Goal: Information Seeking & Learning: Check status

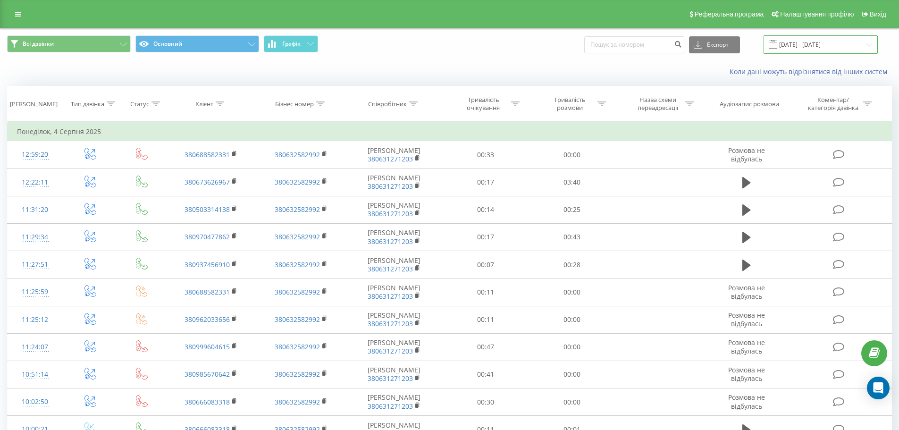
click at [817, 39] on input "[DATE] - [DATE]" at bounding box center [821, 44] width 114 height 18
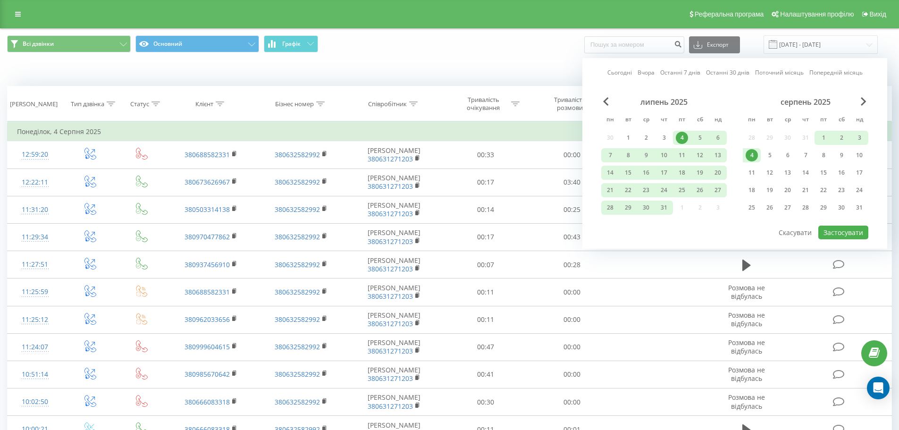
click at [621, 73] on link "Сьогодні" at bounding box center [620, 72] width 25 height 9
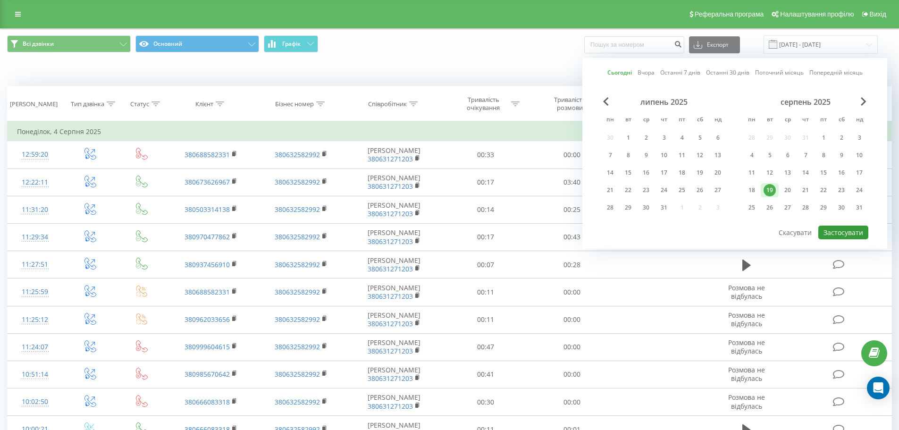
click at [834, 238] on button "Застосувати" at bounding box center [844, 233] width 50 height 14
type input "[DATE] - [DATE]"
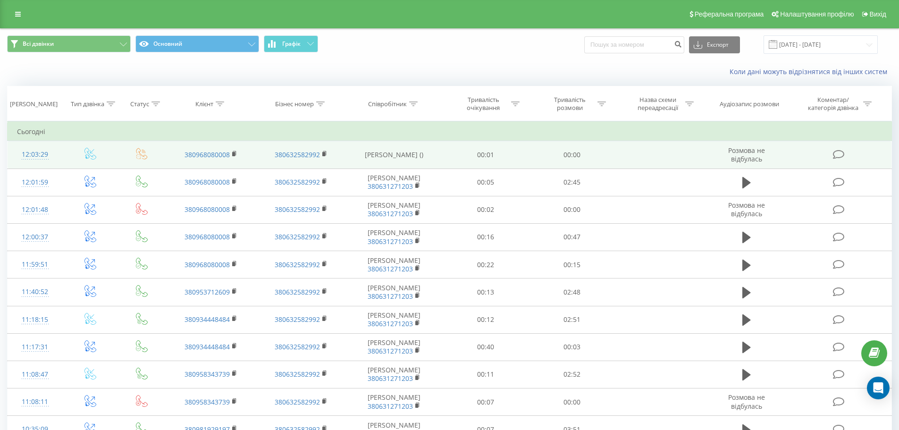
click at [763, 155] on td "Розмова не відбулась" at bounding box center [746, 154] width 83 height 27
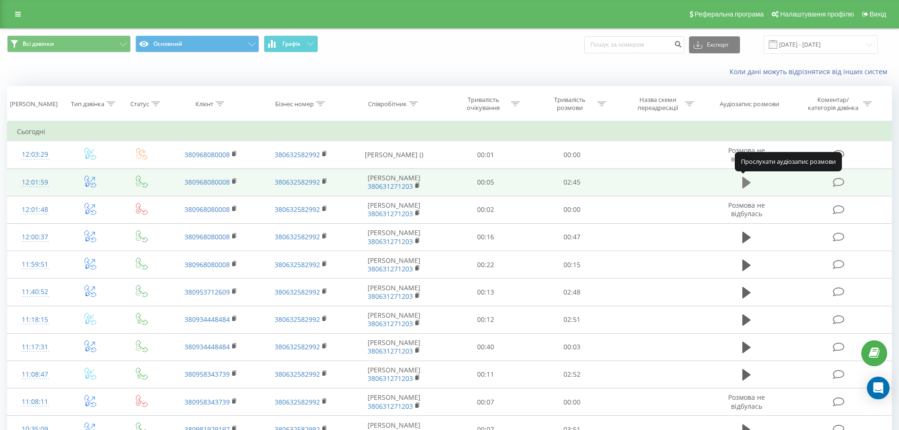
click at [745, 183] on icon at bounding box center [747, 182] width 8 height 11
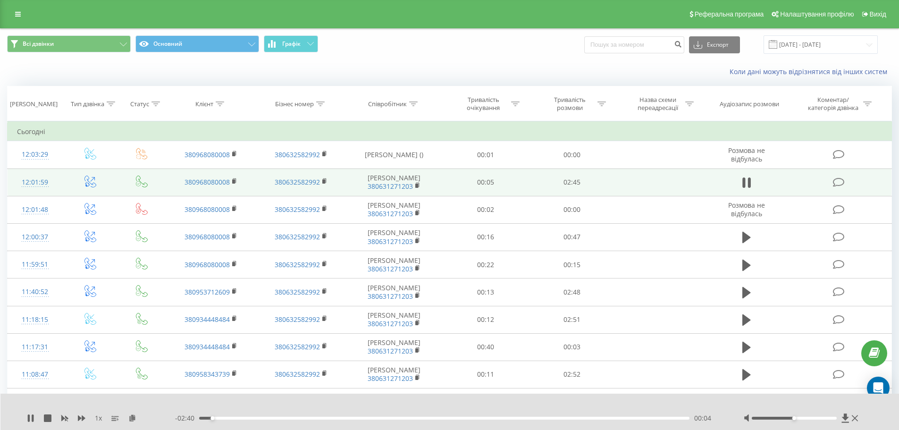
click at [250, 418] on div "00:04" at bounding box center [444, 418] width 491 height 3
click at [318, 417] on div "00:20" at bounding box center [444, 418] width 491 height 3
drag, startPoint x: 795, startPoint y: 417, endPoint x: 837, endPoint y: 418, distance: 41.5
click at [837, 418] on div "Accessibility label" at bounding box center [837, 418] width 4 height 4
click at [297, 419] on div "00:45" at bounding box center [444, 418] width 491 height 3
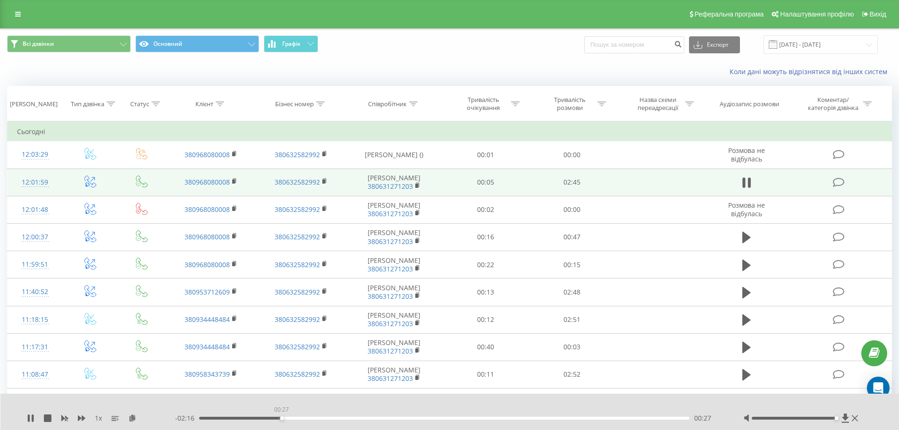
click at [281, 417] on div "00:27" at bounding box center [444, 418] width 491 height 3
click at [288, 418] on div "00:30" at bounding box center [290, 418] width 4 height 4
click at [271, 416] on div "- 02:13 00:31 00:31" at bounding box center [447, 418] width 545 height 9
click at [272, 418] on div "00:31" at bounding box center [444, 418] width 491 height 3
click at [272, 418] on div "00:24" at bounding box center [273, 418] width 4 height 4
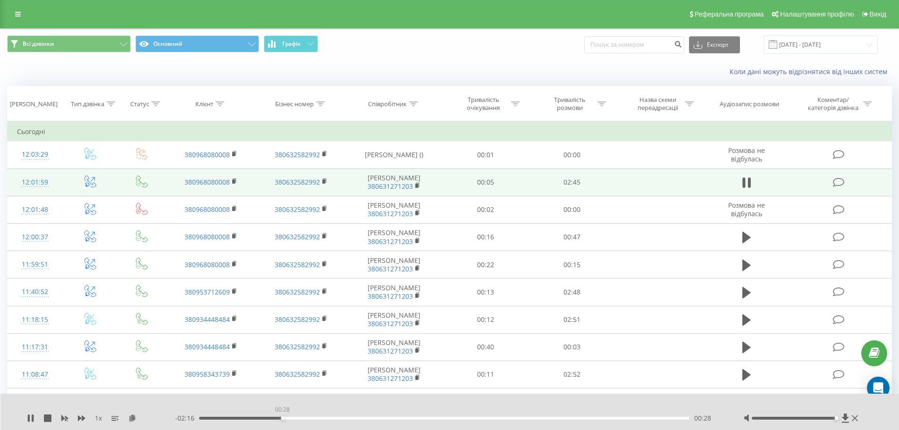
click at [281, 418] on div "00:28" at bounding box center [444, 418] width 491 height 3
click at [279, 418] on div "00:28" at bounding box center [444, 418] width 491 height 3
click at [274, 417] on div "00:27" at bounding box center [444, 418] width 491 height 3
click at [296, 417] on div "00:32" at bounding box center [444, 418] width 491 height 3
click at [311, 418] on div "00:37" at bounding box center [444, 418] width 491 height 3
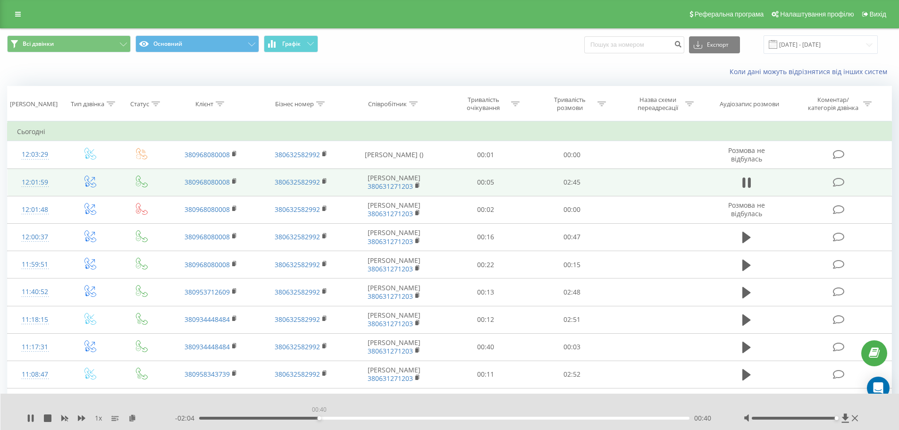
click at [318, 417] on div "00:40" at bounding box center [319, 418] width 4 height 4
click at [314, 417] on div "00:40" at bounding box center [444, 418] width 491 height 3
click at [320, 417] on div "00:41" at bounding box center [322, 418] width 4 height 4
click at [318, 418] on div "00:41" at bounding box center [444, 418] width 491 height 3
click at [315, 417] on div "00:39" at bounding box center [444, 418] width 491 height 3
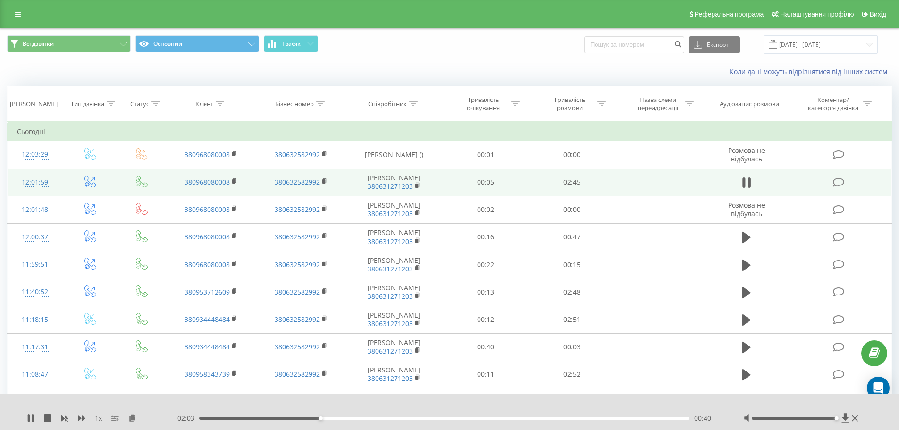
click at [308, 416] on div "- 02:03 00:40 00:40" at bounding box center [447, 418] width 545 height 9
click at [308, 417] on div "00:36" at bounding box center [444, 418] width 491 height 3
click at [313, 418] on div "00:38" at bounding box center [444, 418] width 491 height 3
click at [311, 417] on div "00:37" at bounding box center [444, 418] width 491 height 3
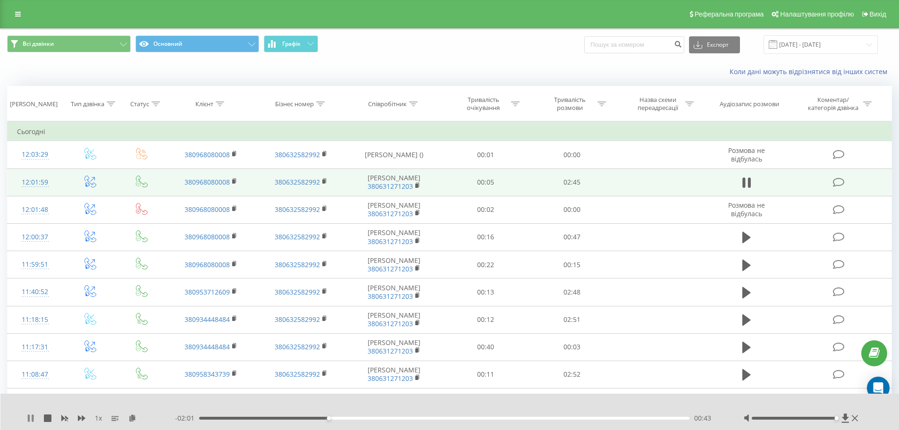
click at [28, 420] on icon at bounding box center [29, 419] width 2 height 8
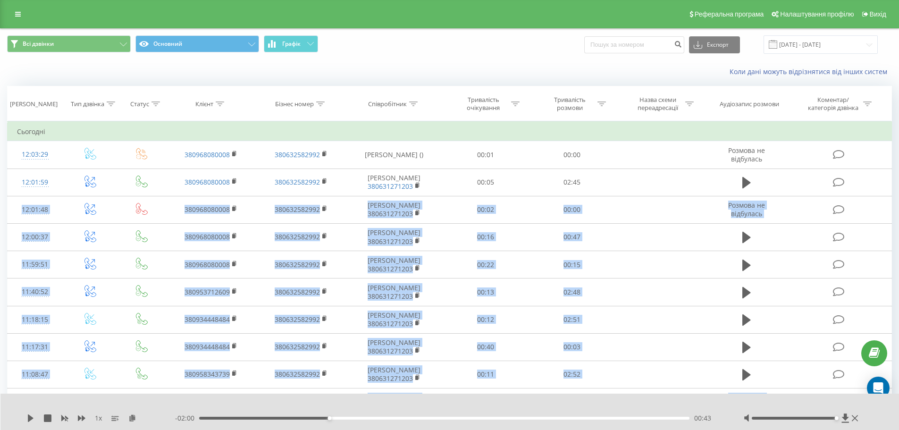
drag, startPoint x: 838, startPoint y: 181, endPoint x: 435, endPoint y: 415, distance: 466.2
click at [446, 404] on div "Всі дзвінки Основний Графік Експорт .csv .xls .xlsx [DATE] - [DATE] Коли дані м…" at bounding box center [449, 308] width 885 height 559
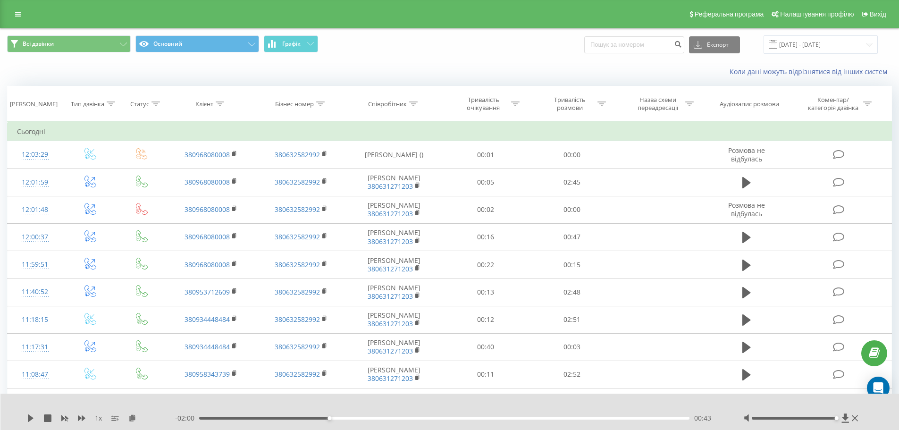
click at [315, 416] on div "- 02:00 00:43 00:43" at bounding box center [447, 418] width 545 height 9
drag, startPoint x: 317, startPoint y: 418, endPoint x: 308, endPoint y: 419, distance: 9.0
click at [308, 419] on div "00:36" at bounding box center [444, 418] width 491 height 3
click at [34, 419] on div "1 x" at bounding box center [101, 418] width 148 height 9
click at [31, 419] on icon at bounding box center [31, 419] width 6 height 8
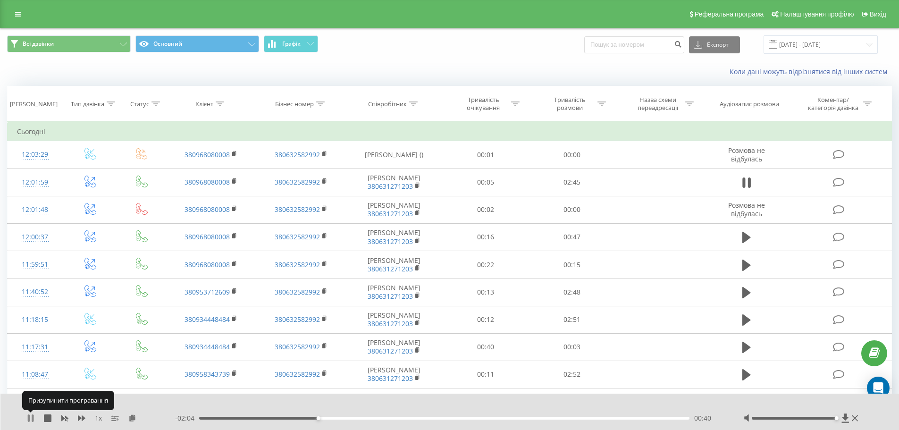
click at [31, 418] on icon at bounding box center [31, 419] width 8 height 8
drag, startPoint x: 318, startPoint y: 419, endPoint x: 310, endPoint y: 418, distance: 8.5
click at [310, 418] on div "00:37" at bounding box center [310, 418] width 4 height 4
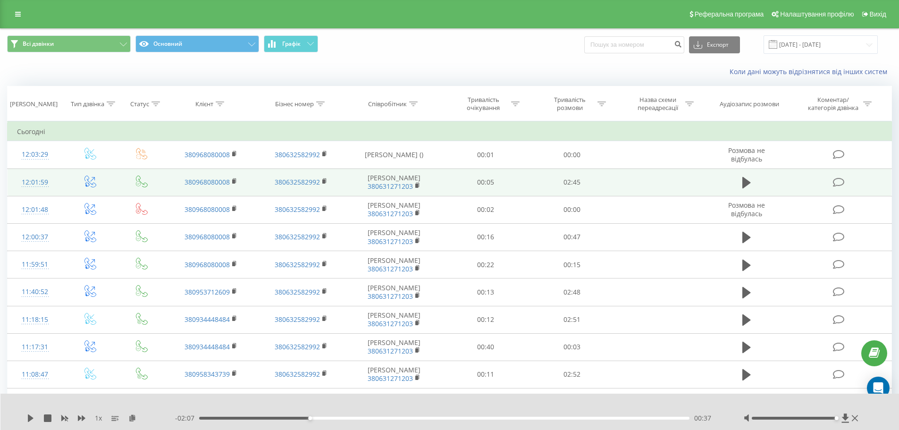
click at [843, 182] on icon at bounding box center [839, 183] width 12 height 10
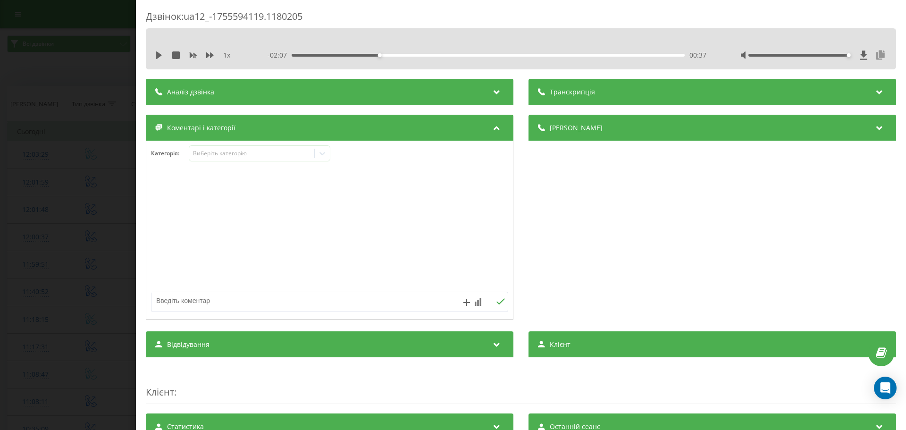
click at [876, 57] on icon at bounding box center [880, 55] width 11 height 9
